Goal: Information Seeking & Learning: Find specific fact

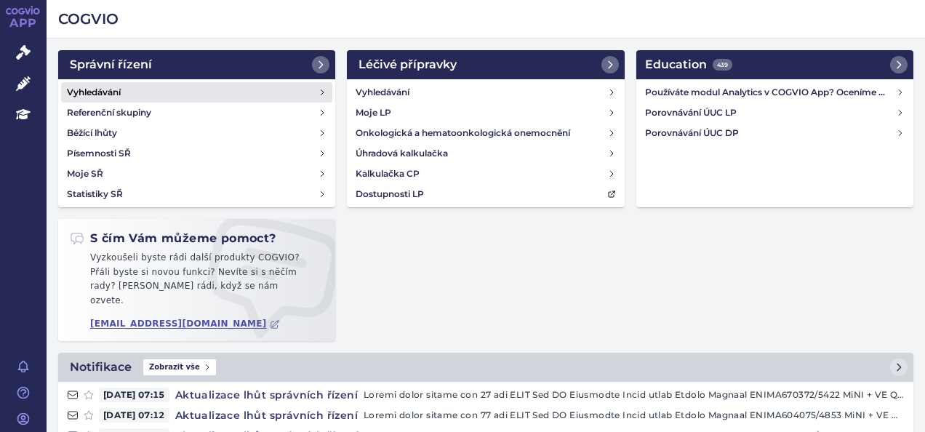
click at [92, 89] on h4 "Vyhledávání" at bounding box center [94, 92] width 54 height 15
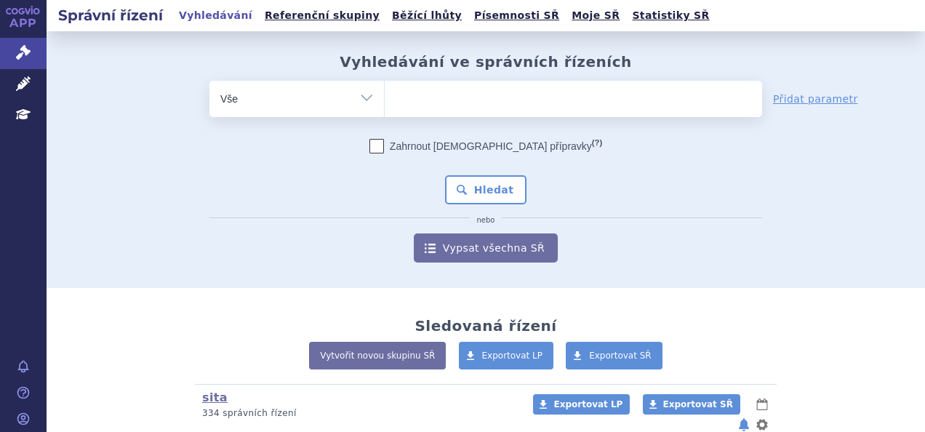
click at [413, 95] on ul at bounding box center [573, 96] width 377 height 31
click at [385, 95] on select at bounding box center [384, 98] width 1 height 36
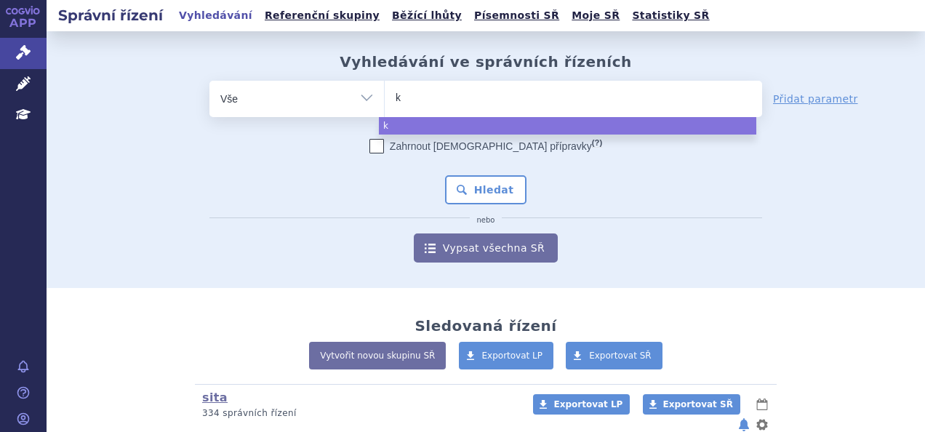
type input "ke"
type input "keta"
type input "ketami"
type input "ketamin"
select select "ketamin"
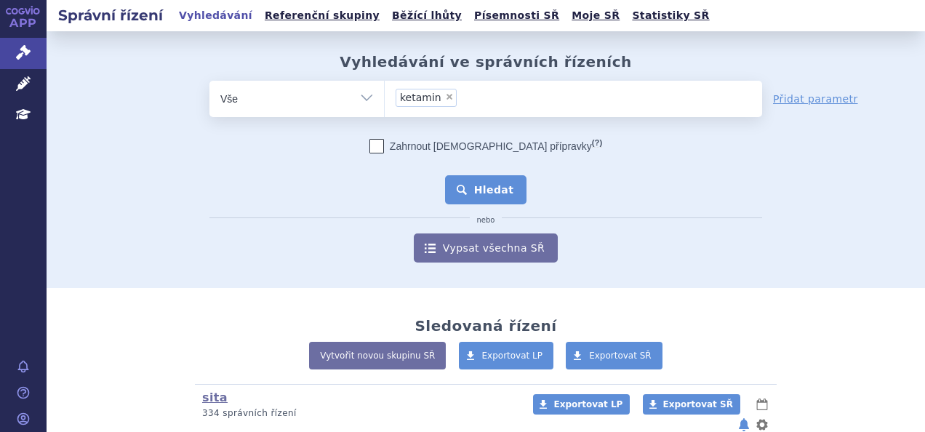
click at [479, 191] on button "Hledat" at bounding box center [486, 189] width 82 height 29
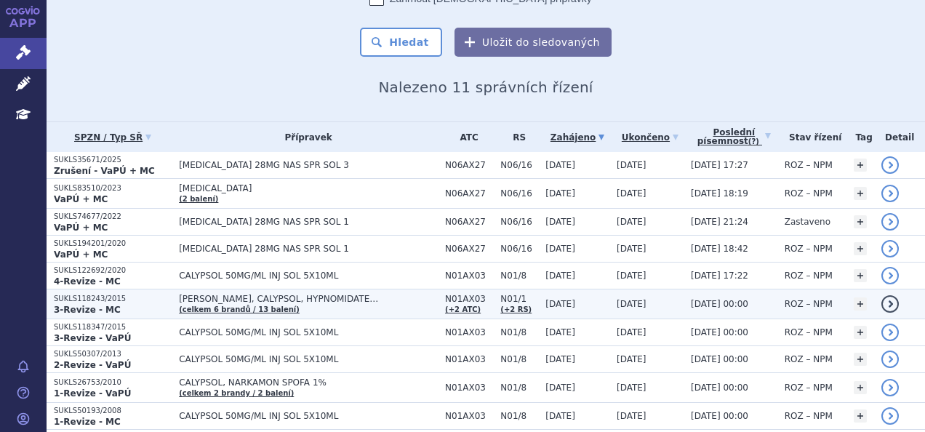
scroll to position [199, 0]
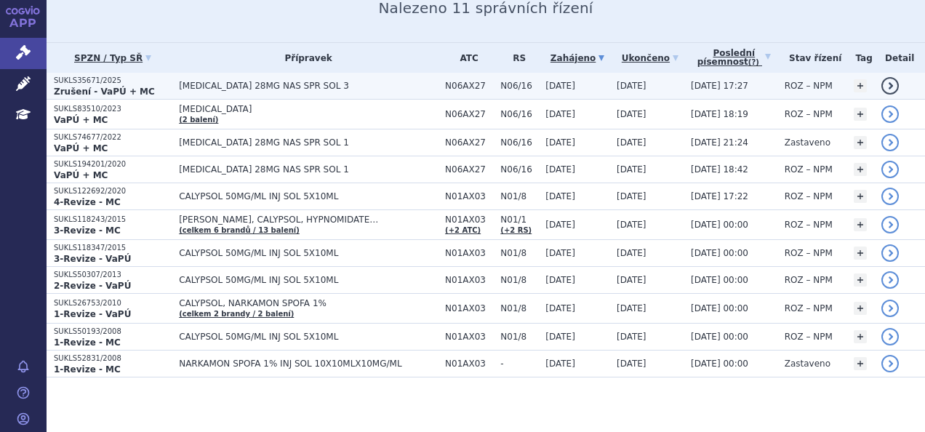
click at [215, 79] on td "[MEDICAL_DATA] 28MG NAS SPR SOL 3" at bounding box center [305, 86] width 266 height 27
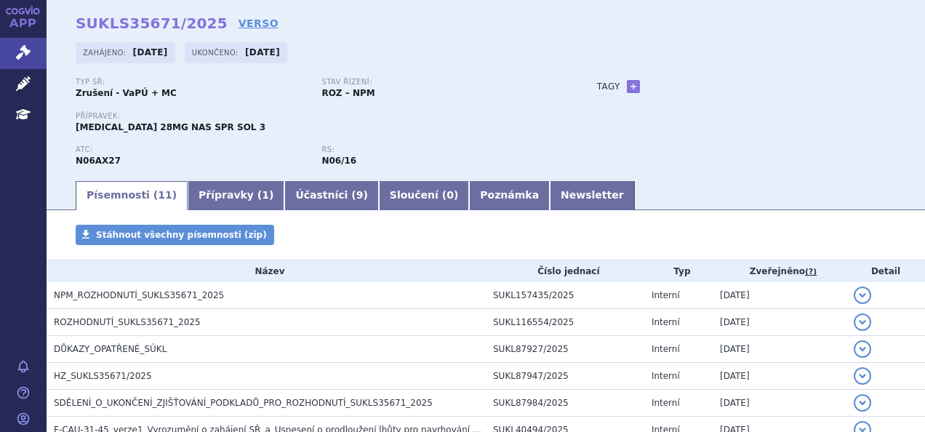
scroll to position [73, 0]
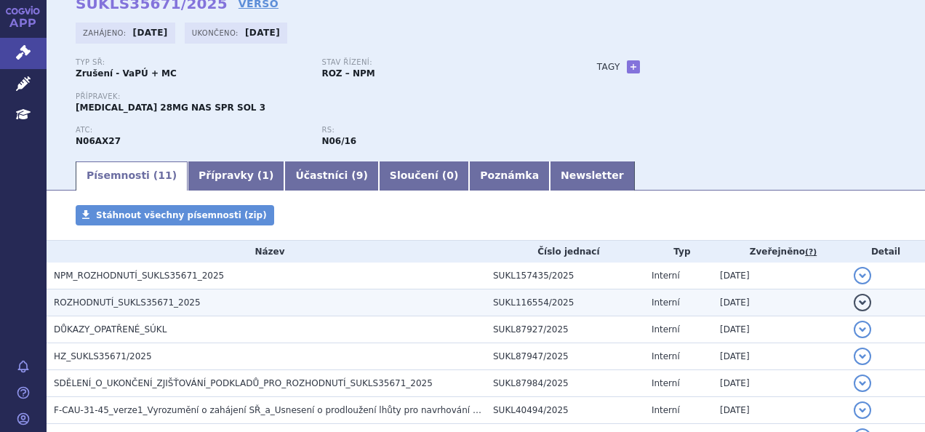
click at [100, 300] on span "ROZHODNUTÍ_SUKLS35671_2025" at bounding box center [127, 302] width 147 height 10
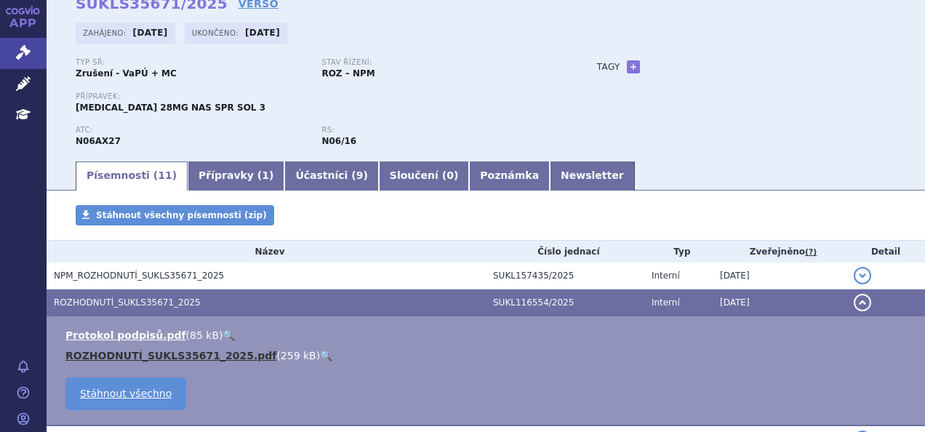
click at [108, 355] on link "ROZHODNUTÍ_SUKLS35671_2025.pdf" at bounding box center [170, 356] width 211 height 12
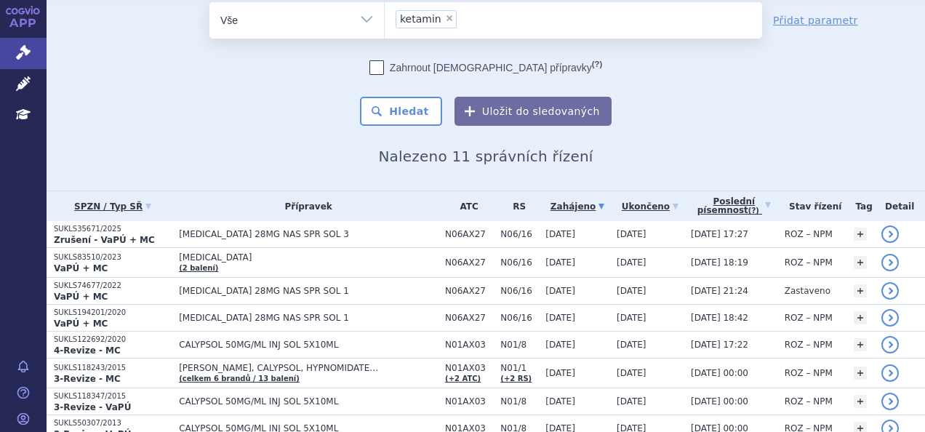
scroll to position [73, 0]
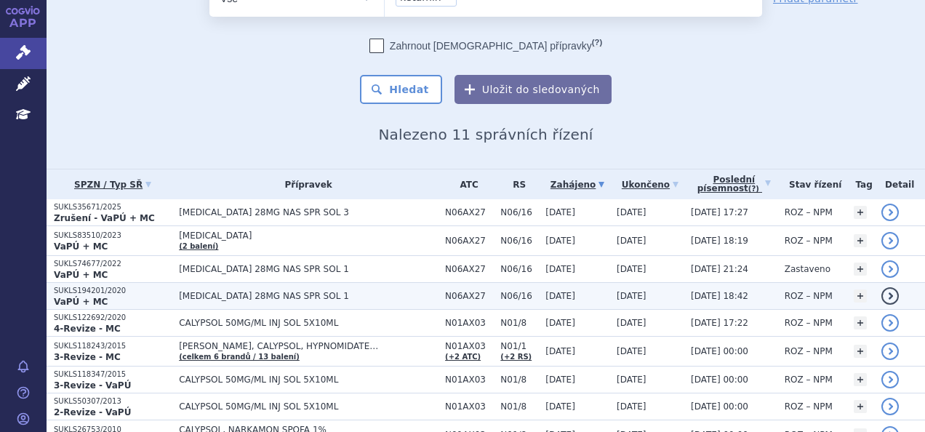
click at [213, 292] on span "[MEDICAL_DATA] 28MG NAS SPR SOL 1" at bounding box center [308, 296] width 259 height 10
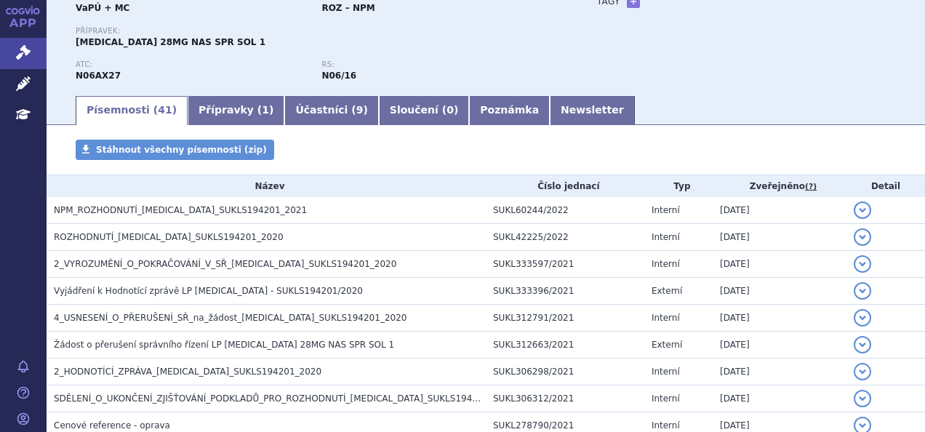
scroll to position [145, 0]
